Goal: Use online tool/utility: Use online tool/utility

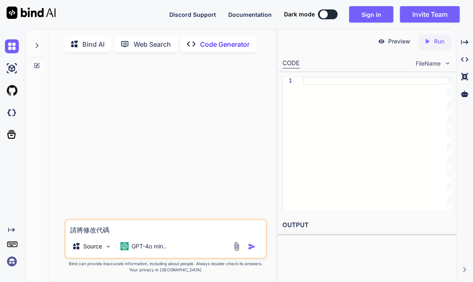
click at [15, 234] on div "Created with Pixso." at bounding box center [11, 248] width 22 height 42
click at [10, 229] on icon "Created with Pixso." at bounding box center [11, 230] width 7 height 7
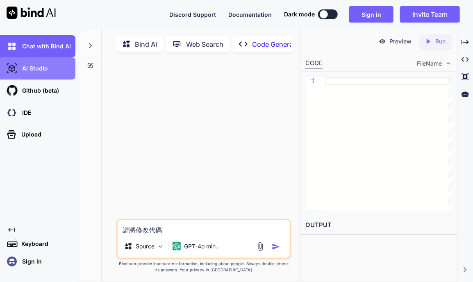
click at [47, 72] on p "AI Studio" at bounding box center [33, 68] width 29 height 8
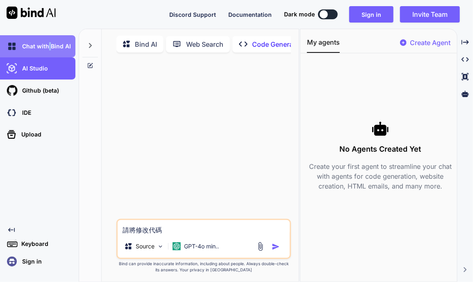
click at [49, 43] on p "Chat with Bind AI" at bounding box center [45, 46] width 52 height 8
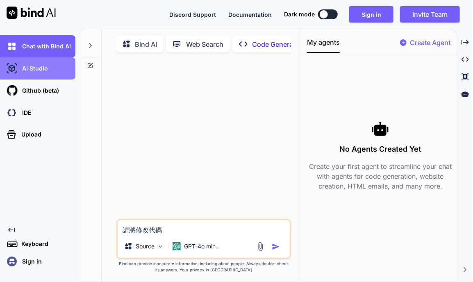
click at [41, 64] on p "AI Studio" at bounding box center [33, 68] width 29 height 8
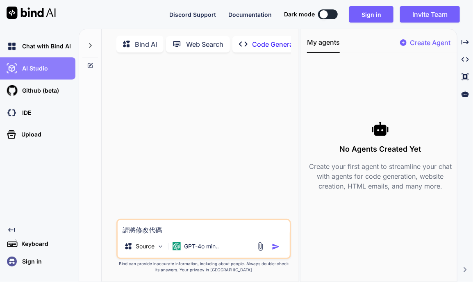
type textarea "x"
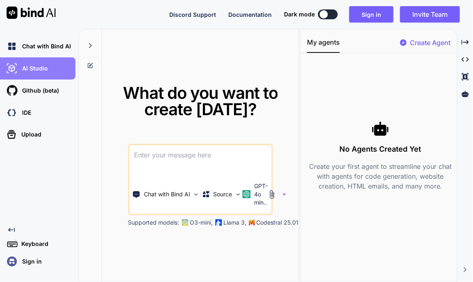
click at [50, 67] on div "AI Studio" at bounding box center [40, 68] width 70 height 14
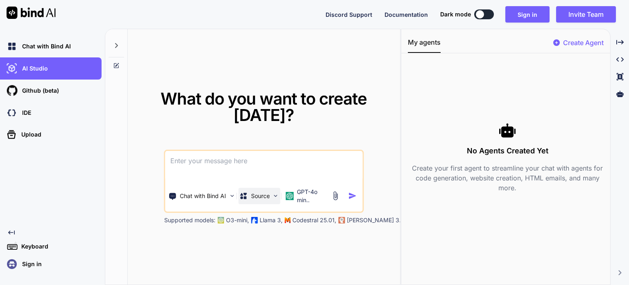
click at [260, 196] on p "Source" at bounding box center [260, 196] width 19 height 8
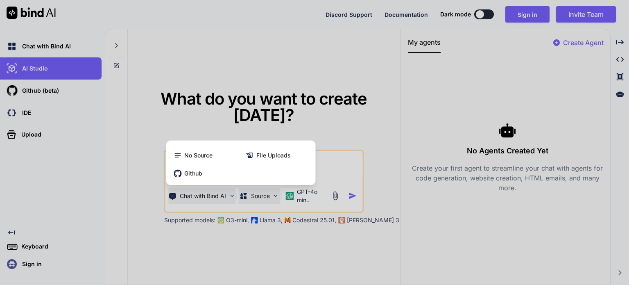
click at [216, 193] on div at bounding box center [314, 142] width 629 height 285
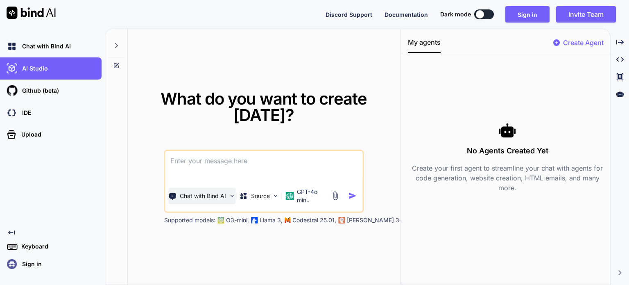
click at [218, 196] on p "Chat with Bind AI" at bounding box center [203, 196] width 46 height 8
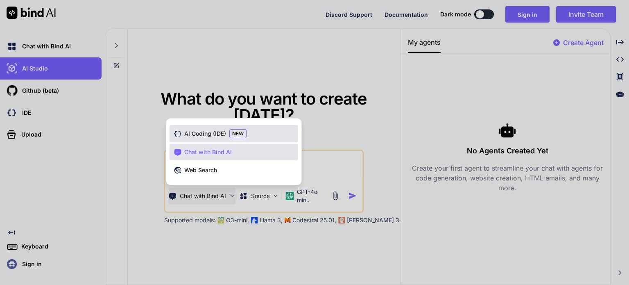
click at [206, 135] on span "AI Coding (IDE)" at bounding box center [205, 133] width 42 height 8
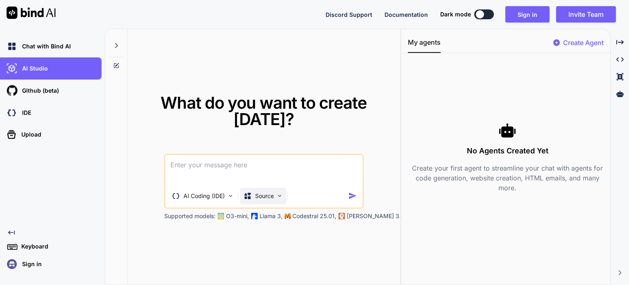
click at [264, 195] on p "Source" at bounding box center [264, 196] width 19 height 8
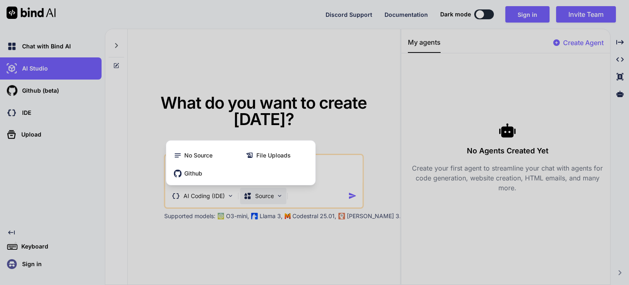
drag, startPoint x: 217, startPoint y: 240, endPoint x: 219, endPoint y: 231, distance: 9.3
click at [218, 240] on div at bounding box center [314, 142] width 629 height 285
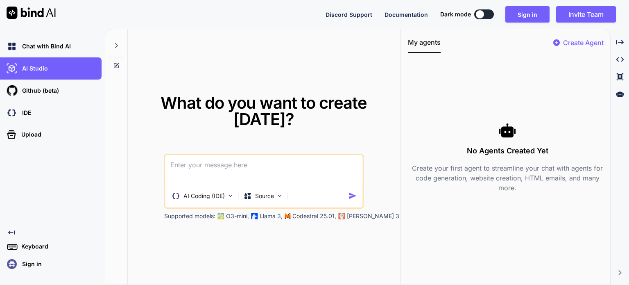
click at [215, 168] on textarea at bounding box center [264, 170] width 197 height 30
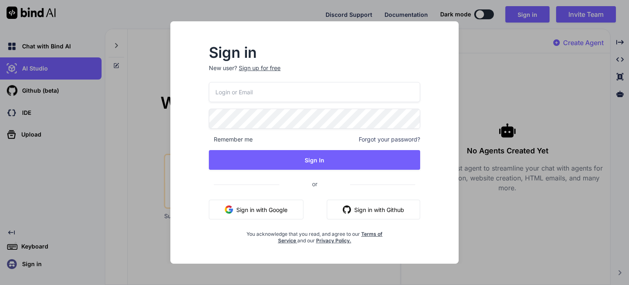
click at [272, 88] on input "email" at bounding box center [314, 92] width 211 height 20
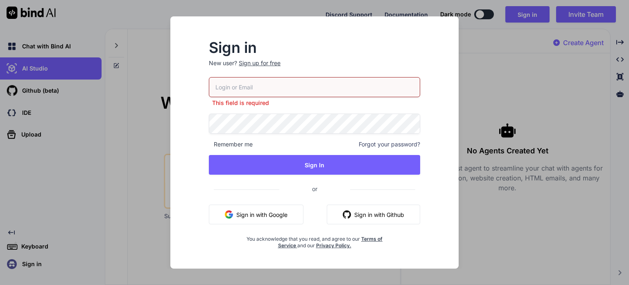
drag, startPoint x: 113, startPoint y: 90, endPoint x: 111, endPoint y: 73, distance: 17.3
click at [113, 90] on div "Sign in New user? Sign up for free This field is required Remember me Forgot yo…" at bounding box center [314, 142] width 629 height 285
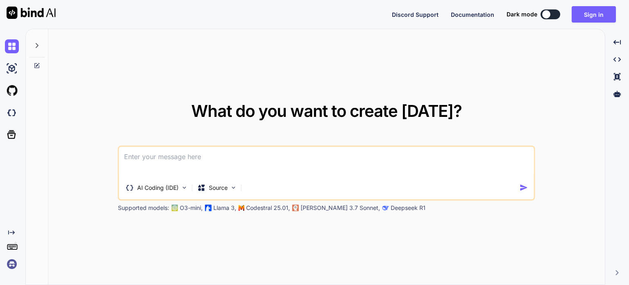
type textarea "x"
click at [213, 159] on textarea at bounding box center [326, 162] width 415 height 30
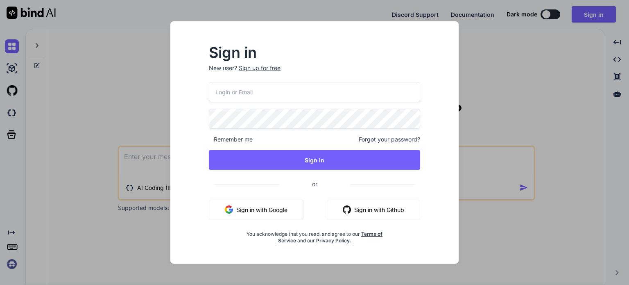
click at [240, 95] on input "email" at bounding box center [314, 92] width 211 height 20
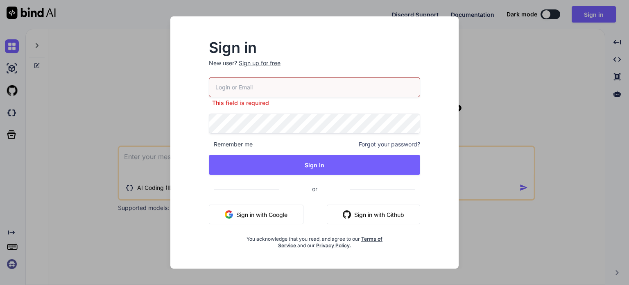
type input "[PERSON_NAME][EMAIL_ADDRESS][DOMAIN_NAME]"
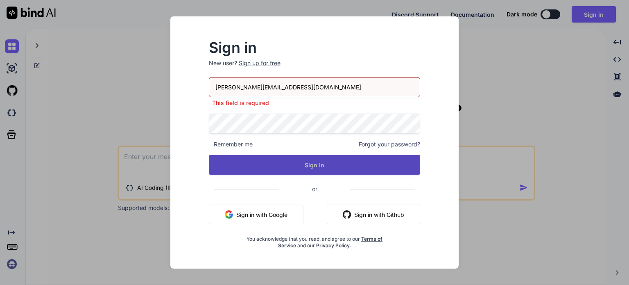
click at [280, 160] on button "Sign In" at bounding box center [314, 165] width 211 height 20
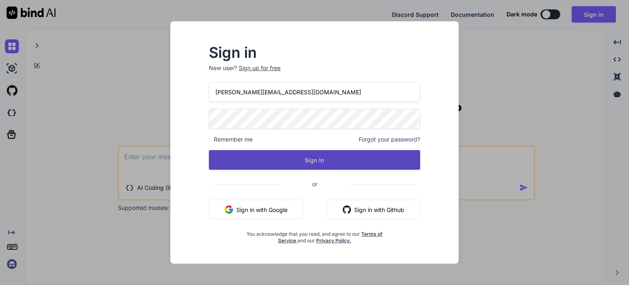
click at [313, 157] on button "Sign In" at bounding box center [314, 160] width 211 height 20
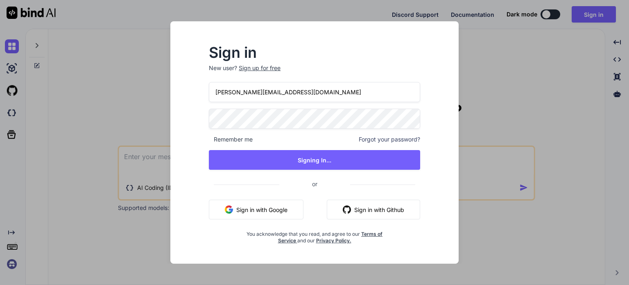
type textarea "x"
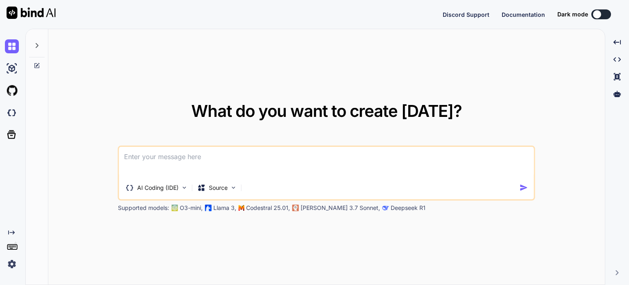
click at [10, 261] on img at bounding box center [12, 264] width 14 height 14
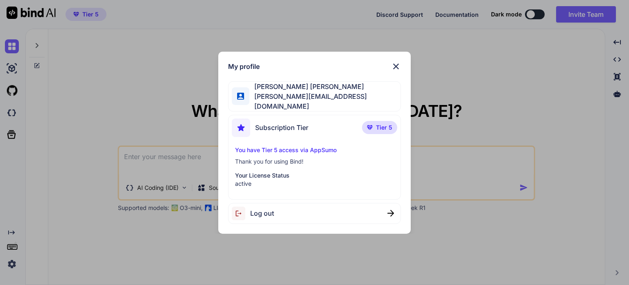
type textarea "x"
click at [396, 66] on img at bounding box center [396, 66] width 10 height 10
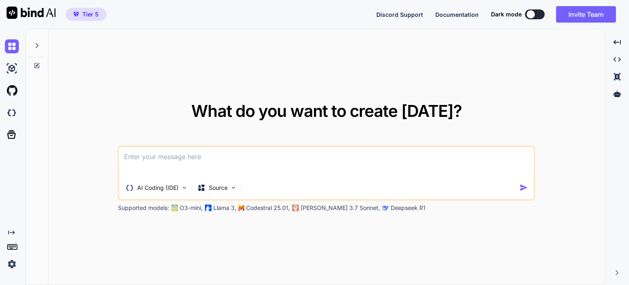
click at [264, 160] on textarea at bounding box center [326, 162] width 415 height 30
type textarea "y"
type textarea "做一個CRM，前端使用VUE"
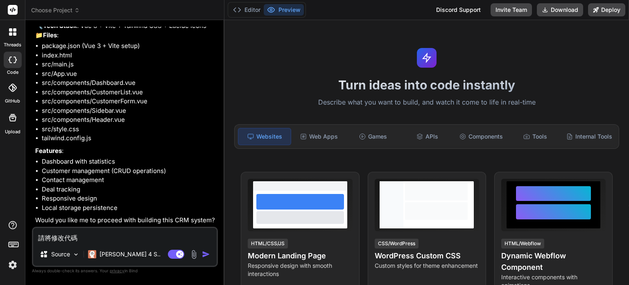
scroll to position [80, 0]
drag, startPoint x: 88, startPoint y: 241, endPoint x: 32, endPoint y: 236, distance: 57.2
click at [32, 236] on div "請將修改代碼 Source Claude 4 S.. Agent Mode. When this toggle is activated, AI automa…" at bounding box center [125, 247] width 186 height 40
click at [70, 11] on span "Choose Project" at bounding box center [55, 10] width 49 height 8
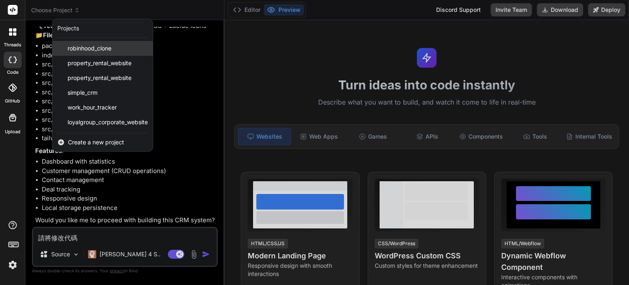
click at [85, 47] on span "robinhood_clone" at bounding box center [90, 48] width 44 height 8
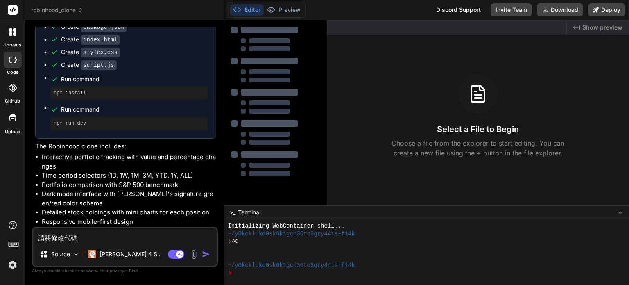
scroll to position [204, 0]
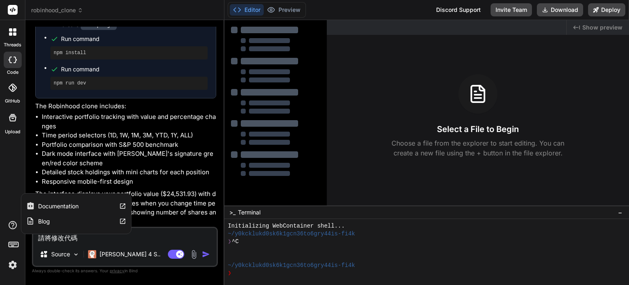
click at [51, 221] on div "Blog" at bounding box center [76, 220] width 110 height 15
type textarea "x"
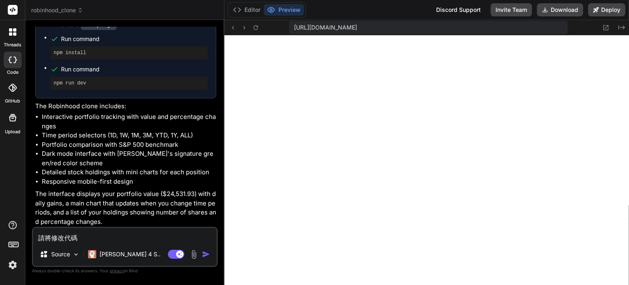
scroll to position [346, 0]
